Goal: Transaction & Acquisition: Purchase product/service

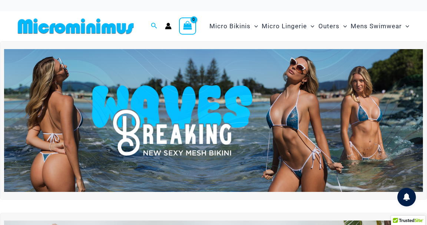
click at [244, 113] on img at bounding box center [213, 120] width 419 height 142
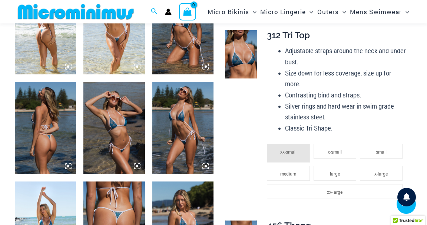
scroll to position [366, 0]
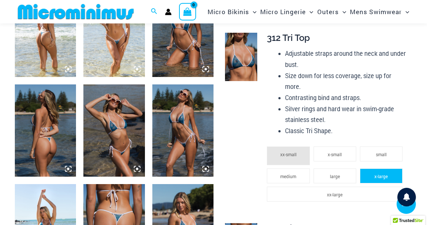
type input "**********"
click at [370, 172] on li "x-large" at bounding box center [381, 175] width 43 height 15
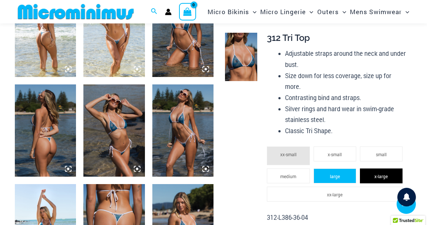
click at [327, 175] on li "large" at bounding box center [335, 175] width 43 height 15
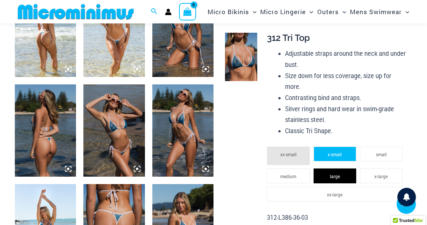
click at [328, 158] on li "x-small" at bounding box center [335, 153] width 43 height 15
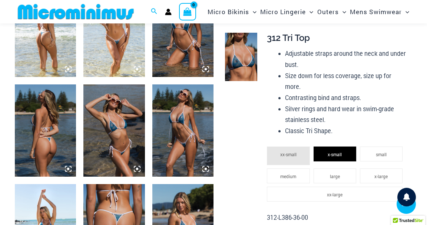
click at [291, 158] on li "xx-small" at bounding box center [288, 155] width 43 height 19
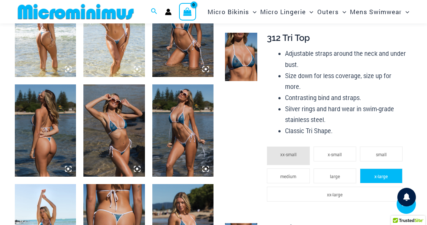
click at [367, 176] on li "x-large" at bounding box center [381, 175] width 43 height 15
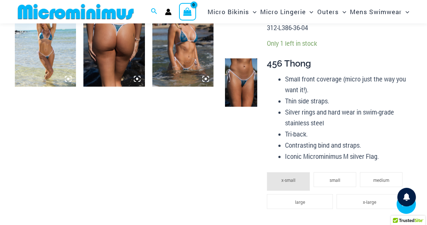
scroll to position [565, 0]
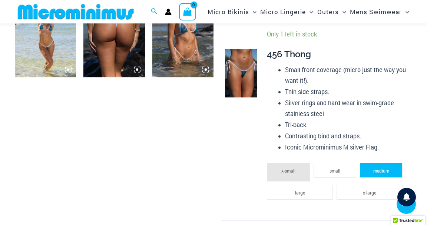
click at [373, 171] on li "medium" at bounding box center [381, 170] width 43 height 15
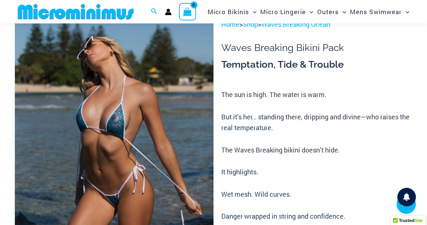
scroll to position [0, 0]
